Goal: Obtain resource: Obtain resource

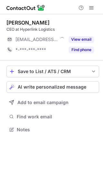
scroll to position [125, 103]
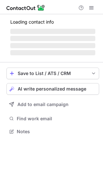
scroll to position [125, 103]
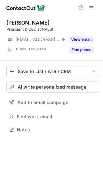
scroll to position [125, 103]
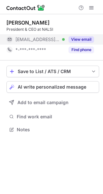
click at [79, 38] on button "View email" at bounding box center [82, 39] width 26 height 6
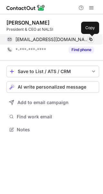
click at [91, 38] on span at bounding box center [91, 39] width 5 height 5
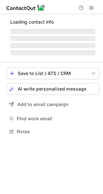
scroll to position [141, 103]
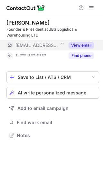
scroll to position [131, 103]
click at [87, 43] on button "View email" at bounding box center [82, 45] width 26 height 6
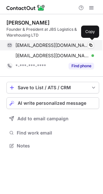
scroll to position [141, 103]
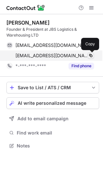
click at [91, 55] on span at bounding box center [91, 55] width 5 height 5
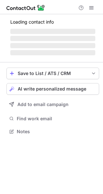
scroll to position [125, 103]
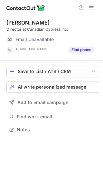
scroll to position [125, 103]
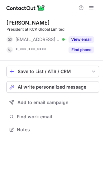
scroll to position [125, 103]
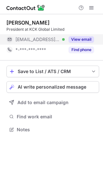
click at [87, 43] on div "View email" at bounding box center [79, 39] width 29 height 10
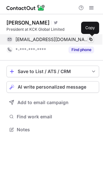
click at [91, 39] on span at bounding box center [91, 39] width 5 height 5
